Goal: Task Accomplishment & Management: Complete application form

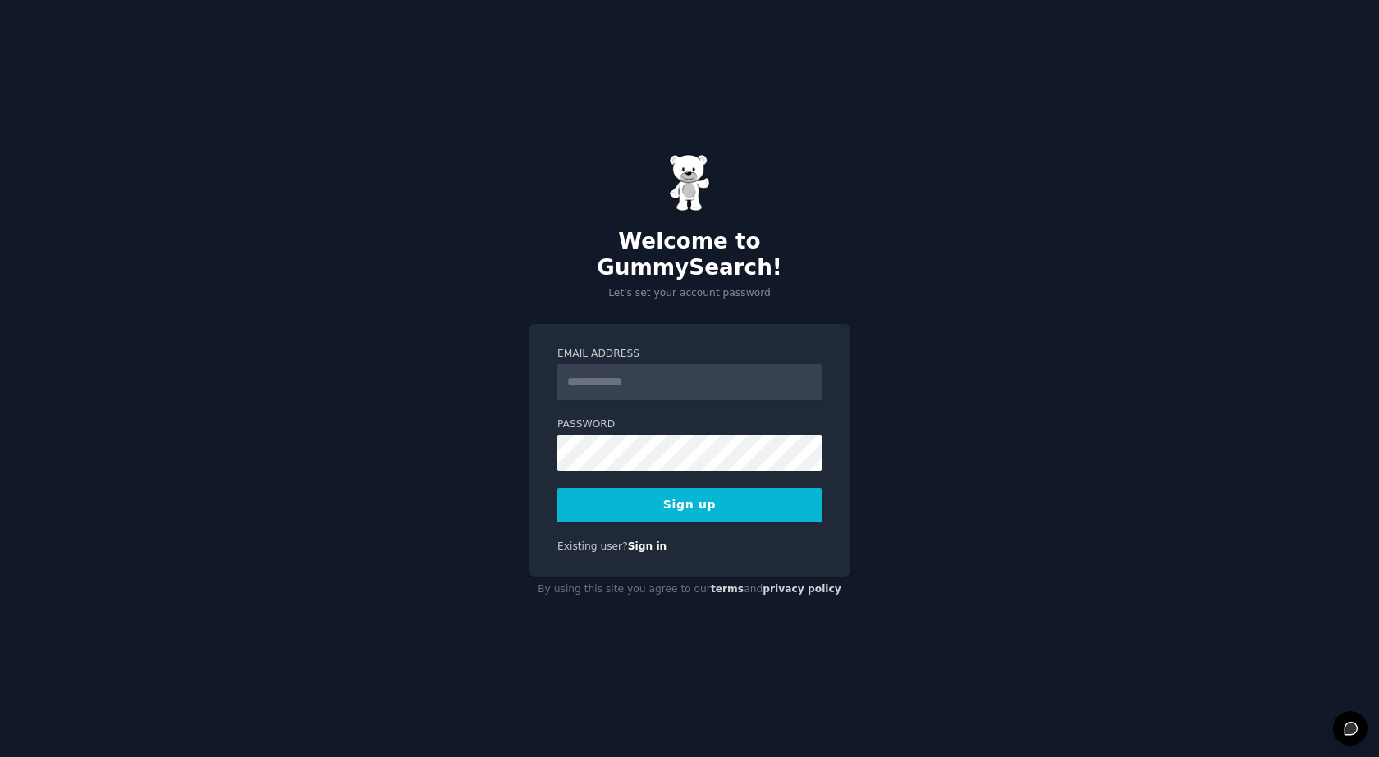
click at [633, 364] on input "Email Address" at bounding box center [689, 382] width 264 height 36
type input "**********"
click at [557, 488] on button "Sign up" at bounding box center [689, 505] width 264 height 34
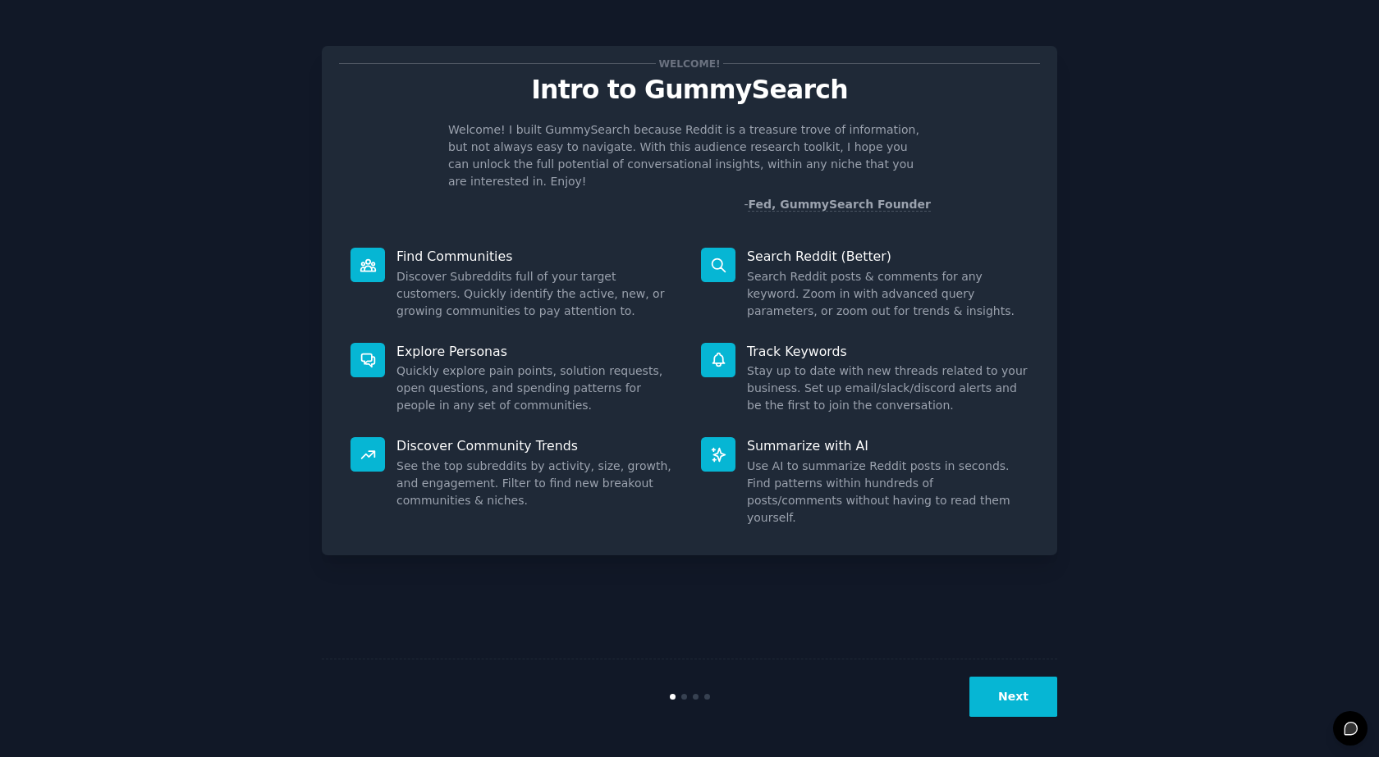
click at [1014, 690] on button "Next" at bounding box center [1013, 697] width 88 height 40
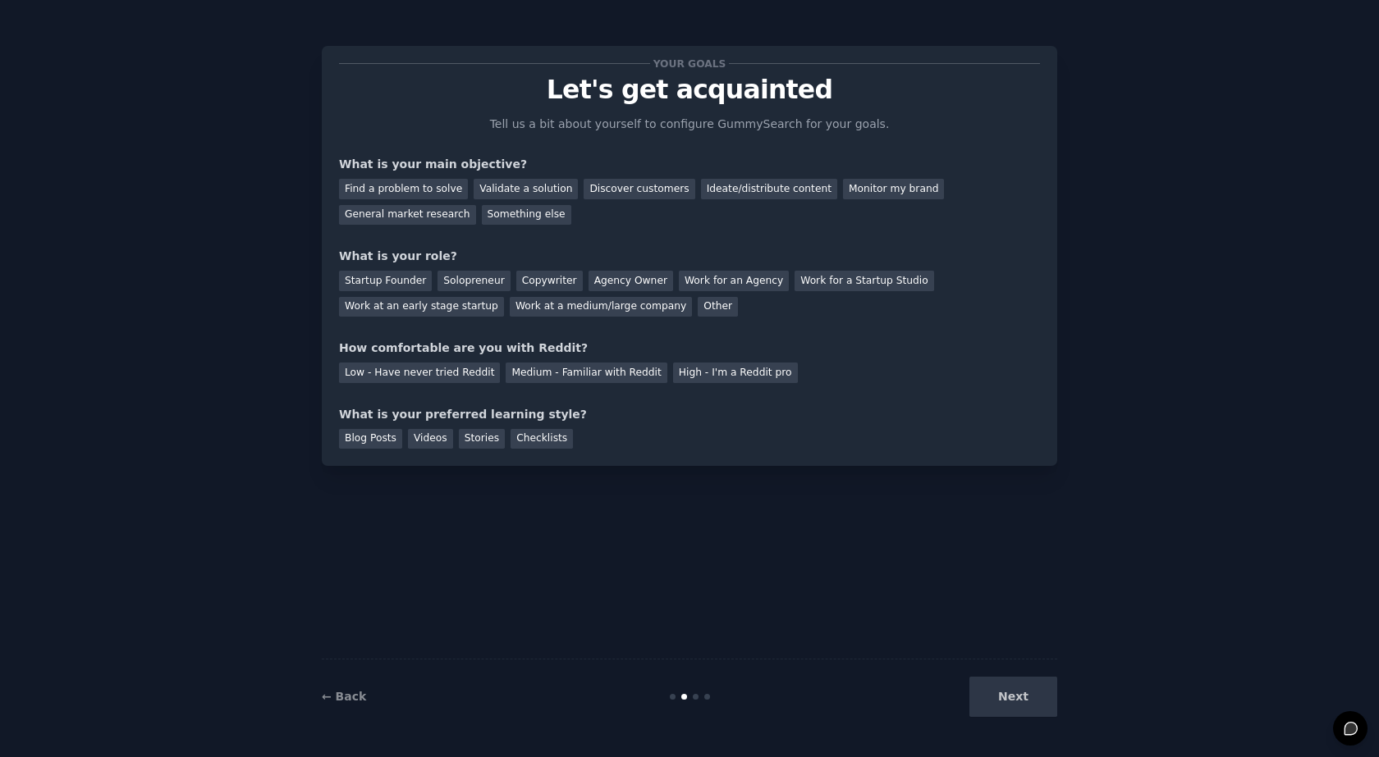
click at [1017, 705] on div "Next" at bounding box center [934, 697] width 245 height 40
click at [457, 165] on div "What is your main objective?" at bounding box center [689, 164] width 701 height 17
click at [416, 170] on div "What is your main objective?" at bounding box center [689, 164] width 701 height 17
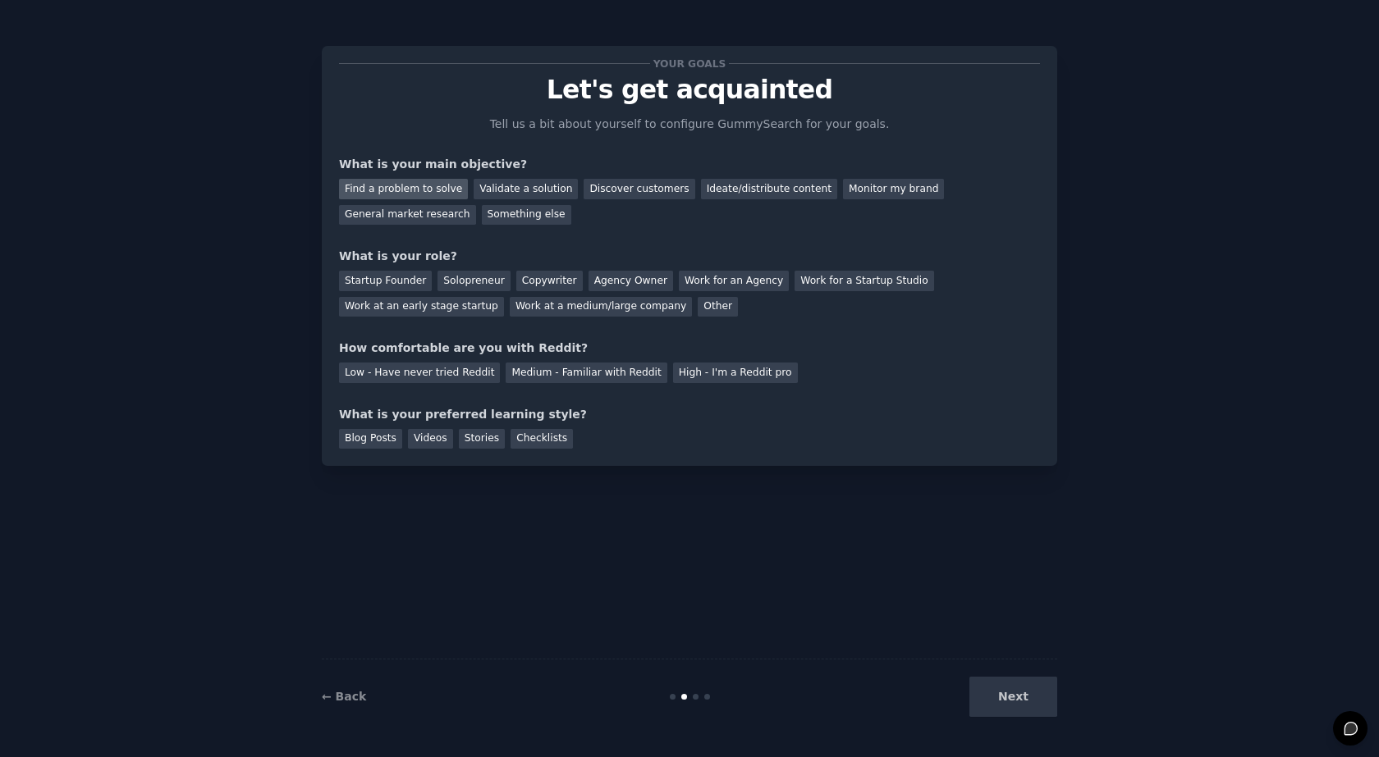
click at [424, 191] on div "Find a problem to solve" at bounding box center [403, 189] width 129 height 21
click at [652, 190] on div "Discover customers" at bounding box center [639, 189] width 111 height 21
click at [396, 187] on div "Find a problem to solve" at bounding box center [403, 189] width 129 height 21
click at [476, 205] on div "General market research" at bounding box center [407, 215] width 137 height 21
click at [396, 284] on div "Startup Founder" at bounding box center [385, 281] width 93 height 21
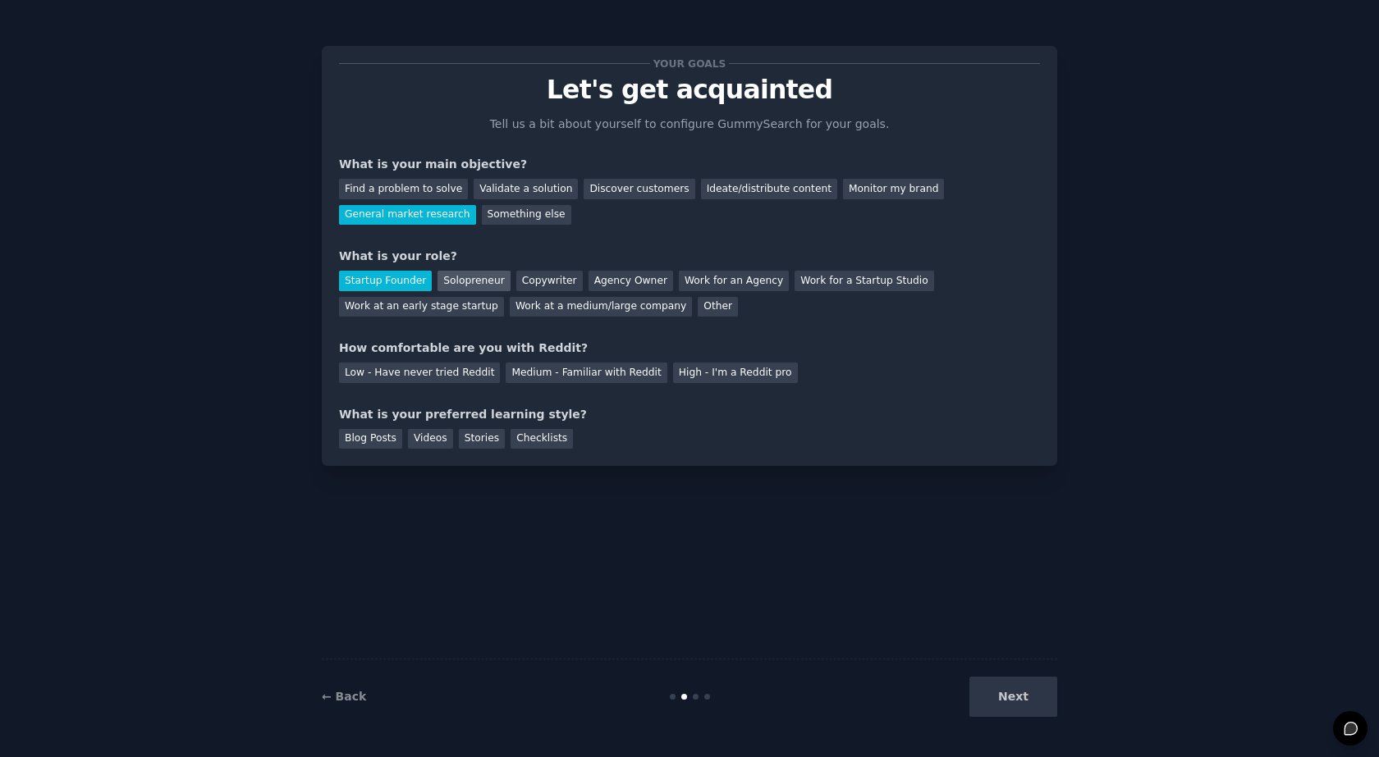
click at [446, 282] on div "Solopreneur" at bounding box center [473, 281] width 72 height 21
click at [380, 370] on div "Low - Have never tried Reddit" at bounding box center [419, 373] width 161 height 21
click at [995, 690] on div "Next" at bounding box center [934, 697] width 245 height 40
click at [392, 441] on div "Blog Posts" at bounding box center [370, 439] width 63 height 21
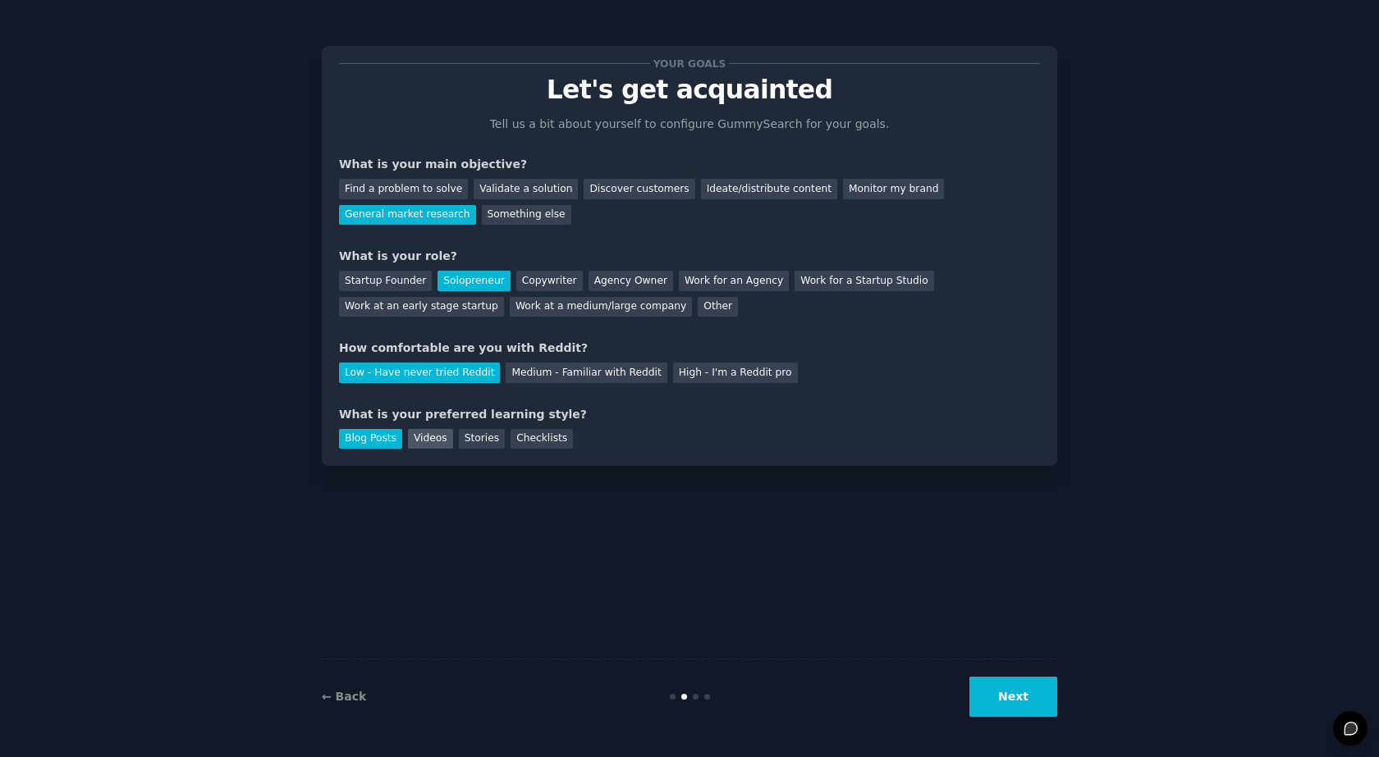
click at [408, 440] on div "Videos" at bounding box center [430, 439] width 45 height 21
click at [380, 438] on div "Blog Posts" at bounding box center [370, 439] width 63 height 21
click at [419, 444] on div "Videos" at bounding box center [430, 439] width 45 height 21
click at [1055, 692] on button "Next" at bounding box center [1013, 697] width 88 height 40
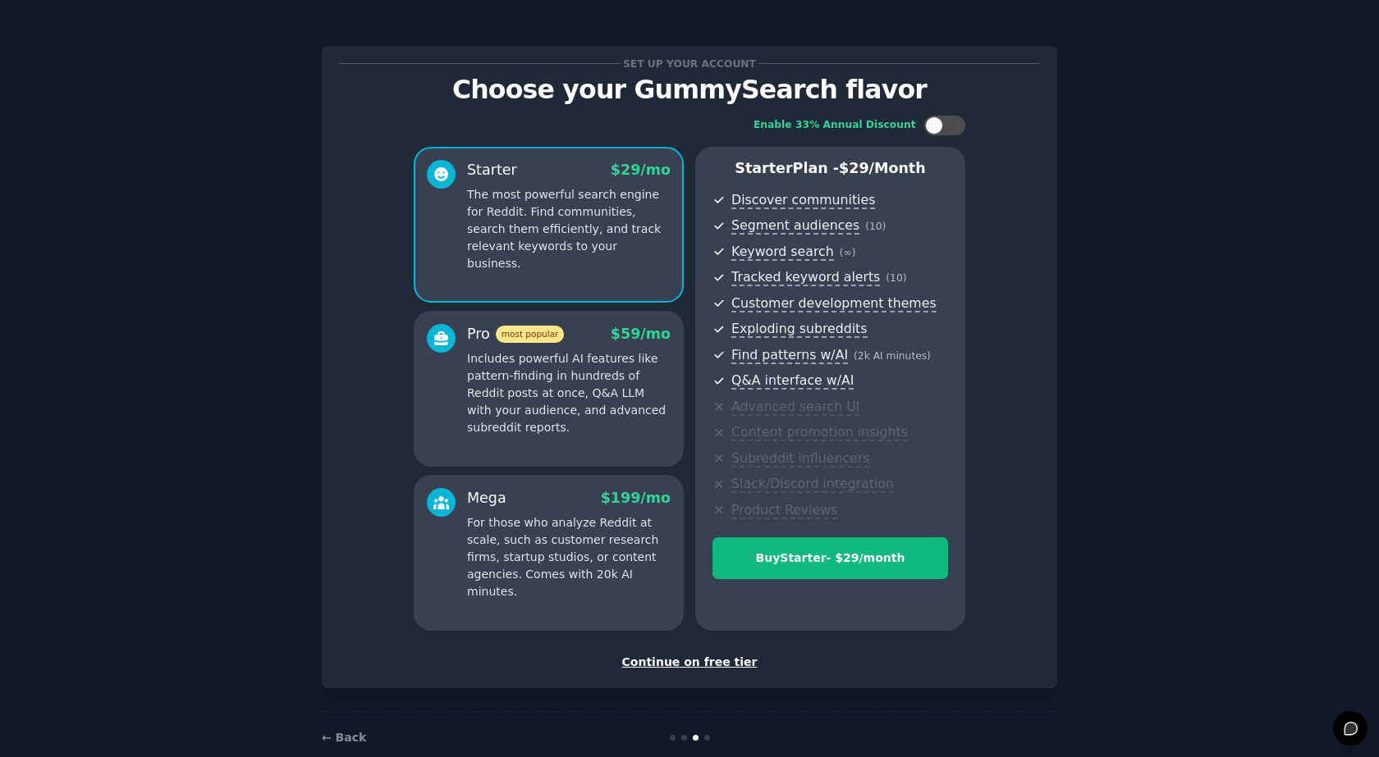
click at [704, 664] on div "Continue on free tier" at bounding box center [689, 662] width 701 height 17
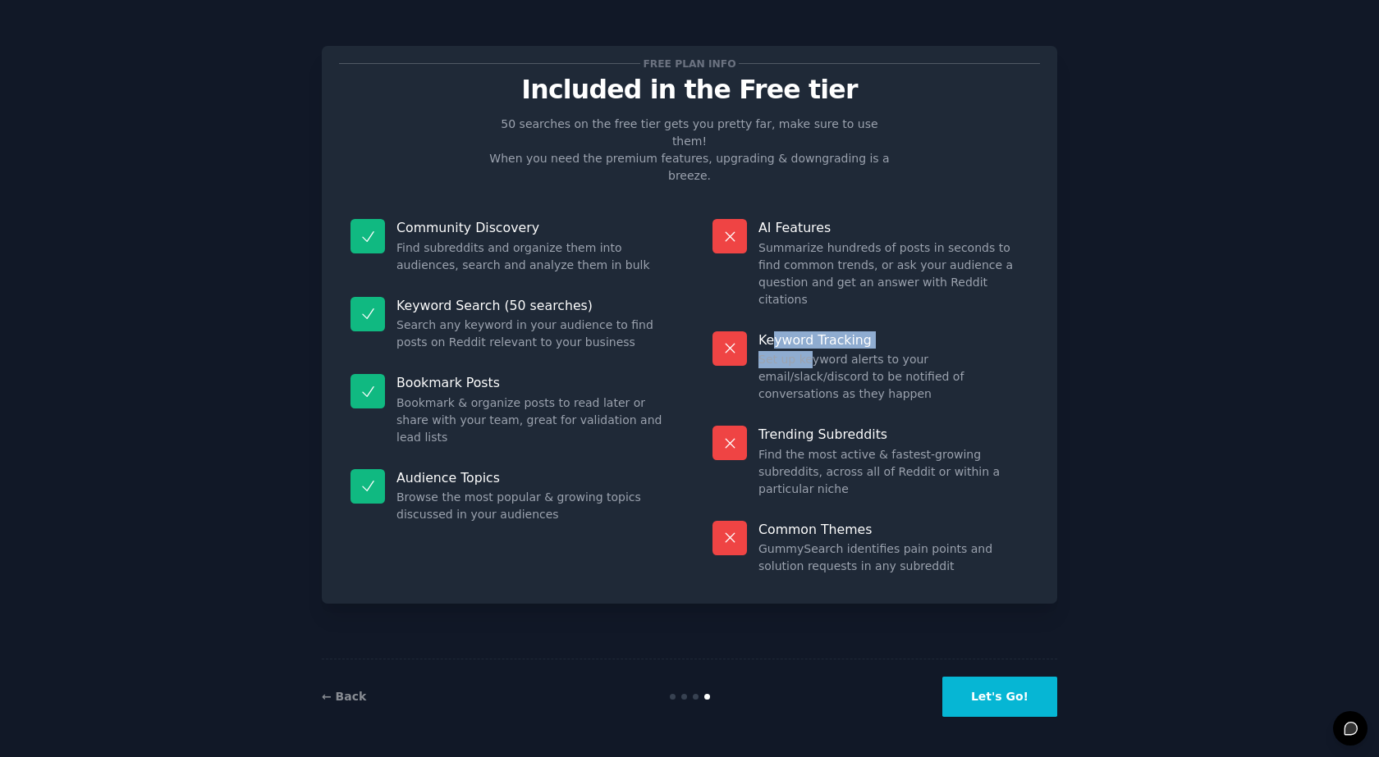
drag, startPoint x: 771, startPoint y: 283, endPoint x: 817, endPoint y: 317, distance: 57.0
click at [808, 320] on div "Keyword Tracking Set up keyword alerts to your email/slack/discord to be notifi…" at bounding box center [870, 367] width 339 height 95
click at [819, 351] on dd "Set up keyword alerts to your email/slack/discord to be notified of conversatio…" at bounding box center [893, 377] width 270 height 52
click at [1009, 695] on button "Let's Go!" at bounding box center [999, 697] width 115 height 40
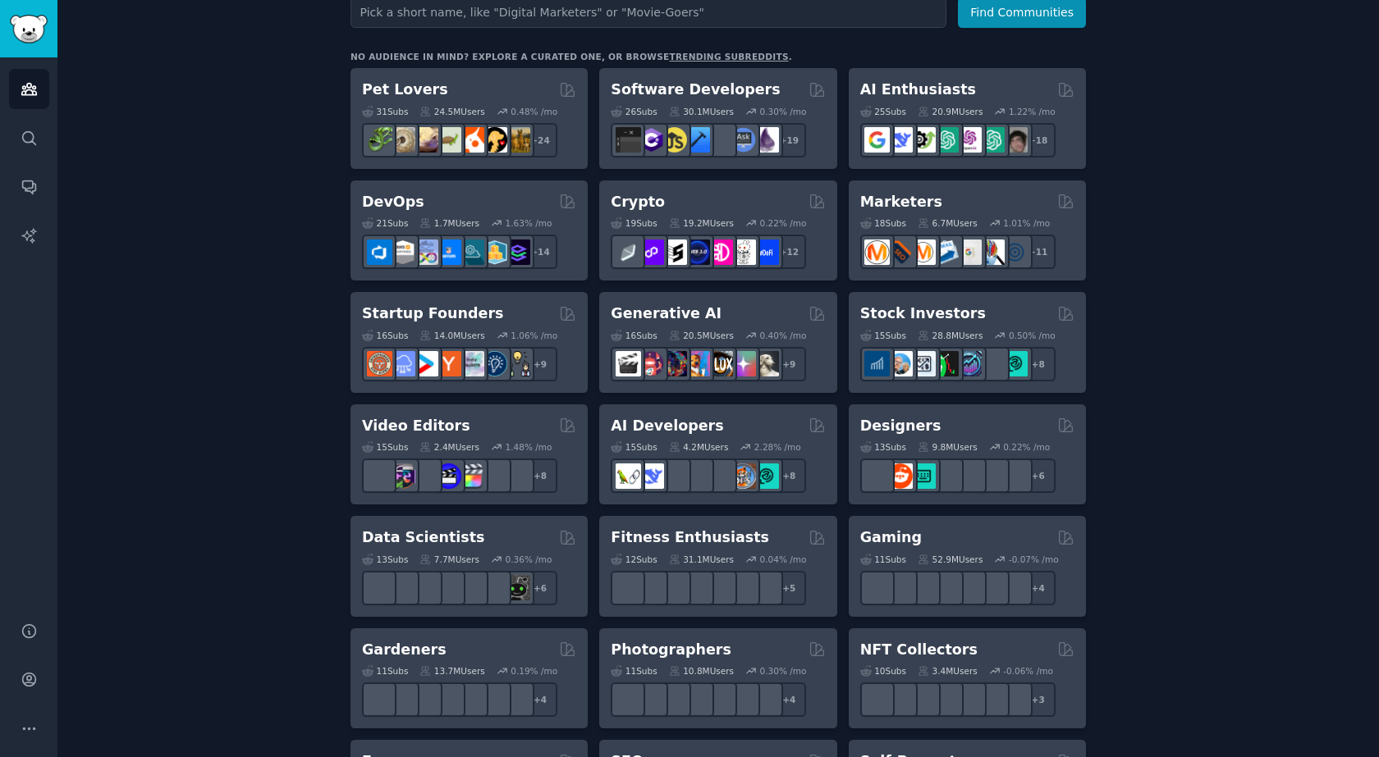
scroll to position [328, 0]
